Goal: Find specific page/section: Find specific page/section

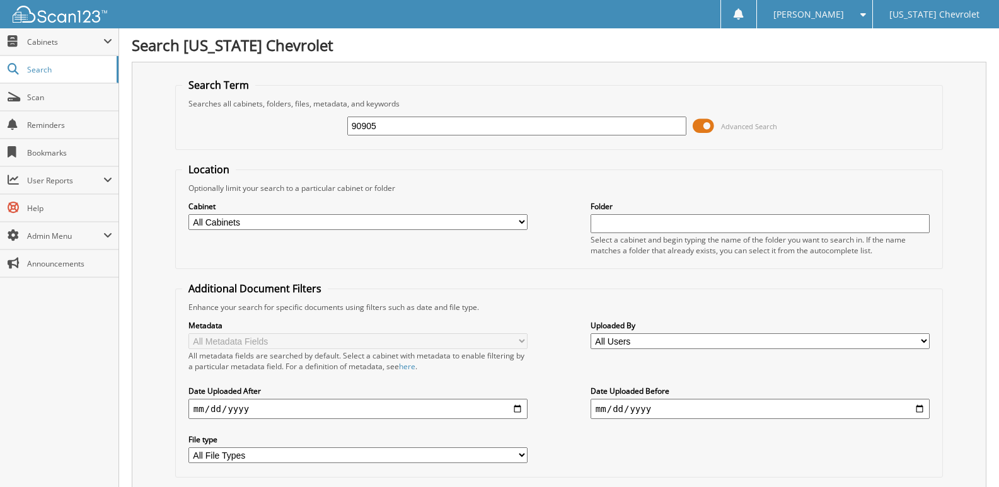
type input "90905"
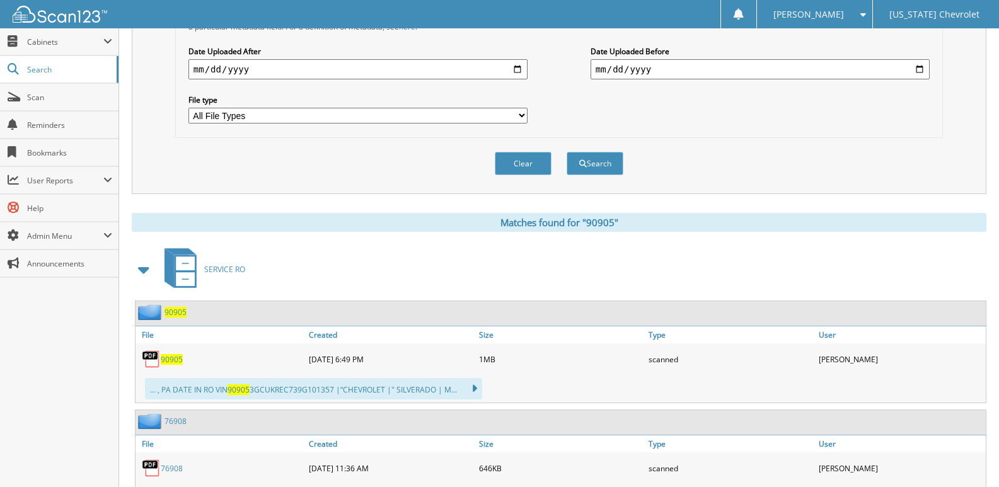
scroll to position [378, 0]
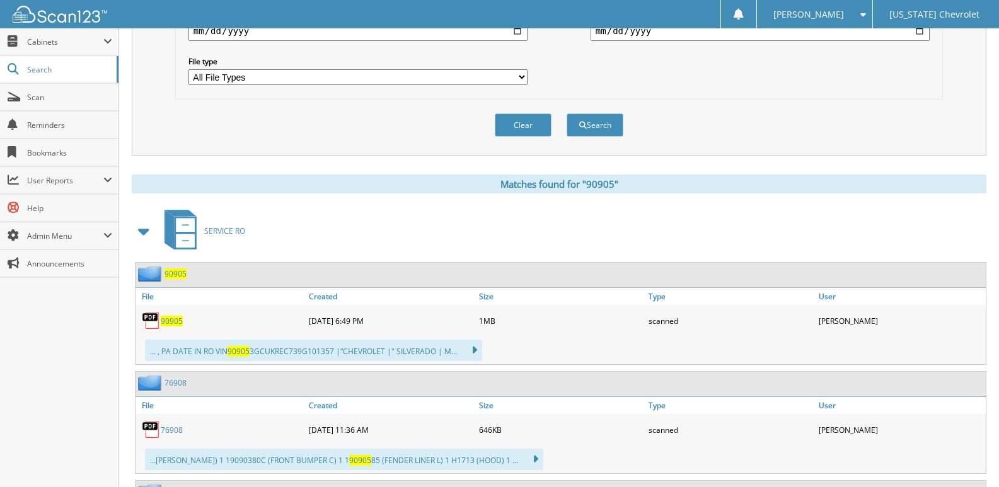
click at [179, 318] on span "90905" at bounding box center [172, 321] width 22 height 11
click at [846, 13] on div "[PERSON_NAME]" at bounding box center [814, 14] width 103 height 28
click at [833, 57] on link "Logout" at bounding box center [814, 61] width 115 height 22
